Goal: Transaction & Acquisition: Purchase product/service

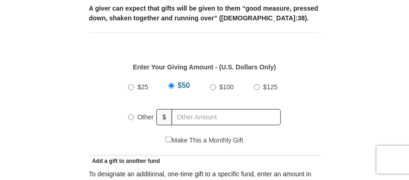
scroll to position [389, 0]
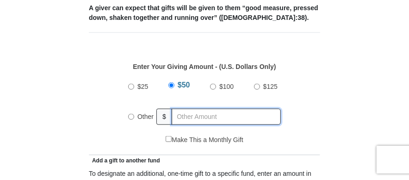
radio input "true"
click at [188, 109] on input "text" at bounding box center [228, 117] width 106 height 16
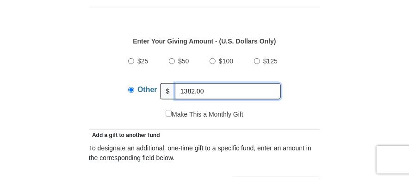
click at [179, 83] on input "1382.00" at bounding box center [228, 91] width 106 height 16
click at [186, 83] on input "$1382" at bounding box center [228, 91] width 106 height 16
click at [188, 83] on input "$13" at bounding box center [228, 91] width 106 height 16
type input "$"
type input "3"
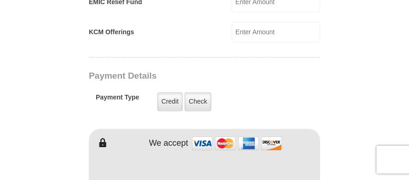
scroll to position [735, 0]
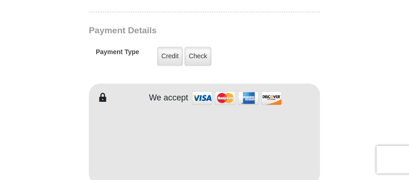
type input "1382.00"
click at [174, 47] on label "Credit" at bounding box center [169, 56] width 25 height 19
click at [0, 0] on input "Credit" at bounding box center [0, 0] width 0 height 0
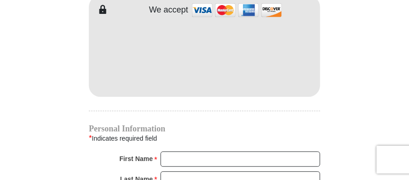
scroll to position [862, 0]
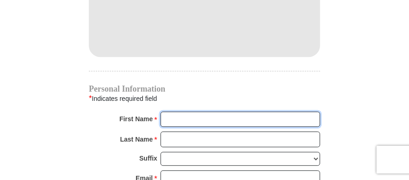
click at [196, 111] on input "First Name *" at bounding box center [239, 119] width 159 height 16
type input "Ray"
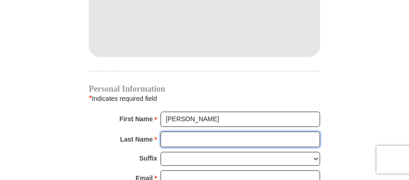
type input "Collins Jr"
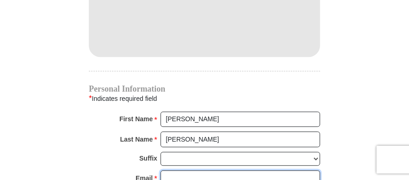
type input "raylcollinsjr@outlook.com"
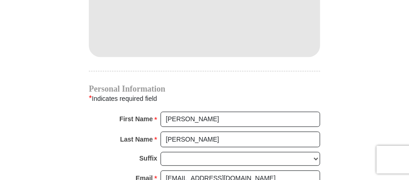
type input "1656 Fairmont Ave"
type input "Fairmont"
select select "WV"
type input "26554"
type input "3042884624"
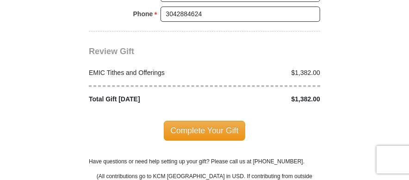
scroll to position [1165, 0]
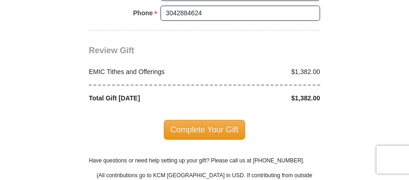
click at [189, 120] on span "Complete Your Gift" at bounding box center [205, 129] width 82 height 19
